Goal: Find specific page/section: Find specific page/section

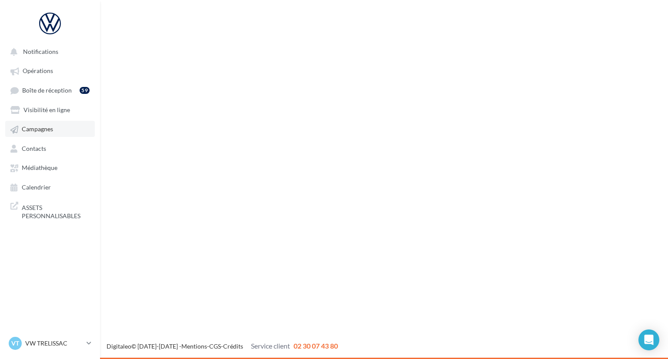
click at [56, 134] on link "Campagnes" at bounding box center [50, 129] width 90 height 16
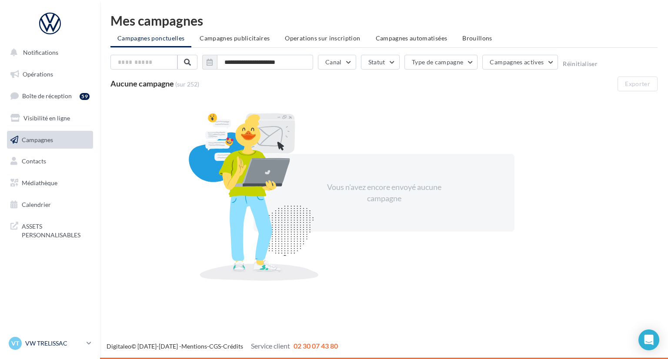
click at [80, 346] on p "VW TRELISSAC" at bounding box center [54, 343] width 58 height 9
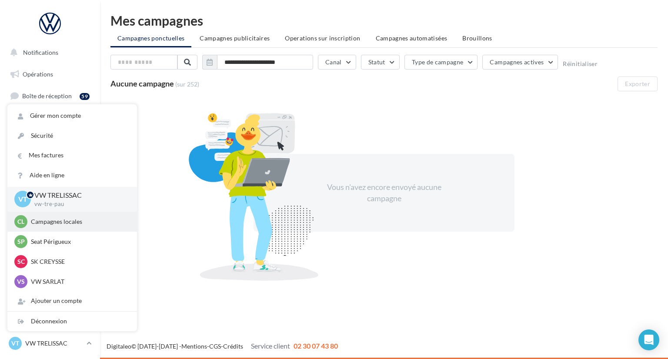
click at [80, 214] on div "Cl Campagnes locales audijl" at bounding box center [72, 222] width 130 height 20
click at [77, 220] on p "Campagnes locales" at bounding box center [79, 221] width 96 height 9
